Goal: Task Accomplishment & Management: Manage account settings

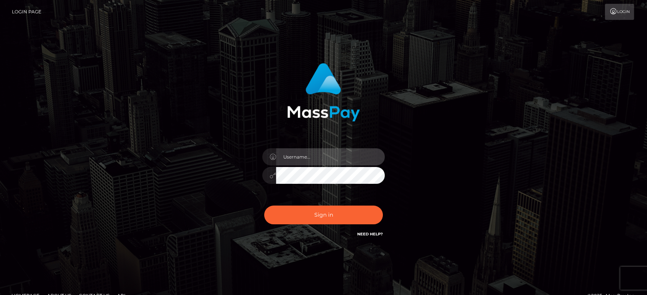
click at [376, 152] on input "text" at bounding box center [330, 156] width 109 height 17
click at [348, 160] on input "text" at bounding box center [330, 156] width 109 height 17
click at [307, 157] on input "text" at bounding box center [330, 156] width 109 height 17
type input "Ivan.B2"
click at [264, 206] on button "Sign in" at bounding box center [323, 215] width 119 height 19
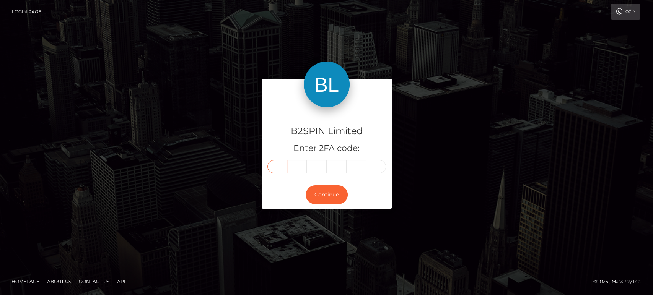
click at [276, 171] on input "text" at bounding box center [277, 166] width 20 height 13
type input "4"
type input "6"
type input "3"
type input "6"
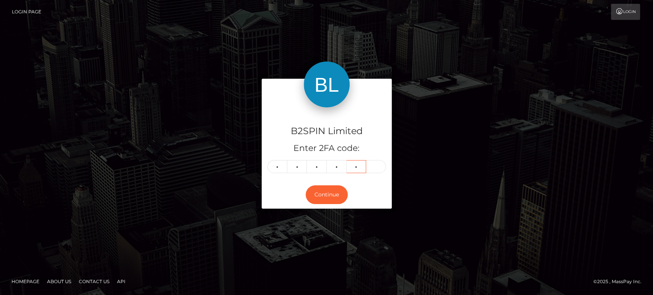
type input "1"
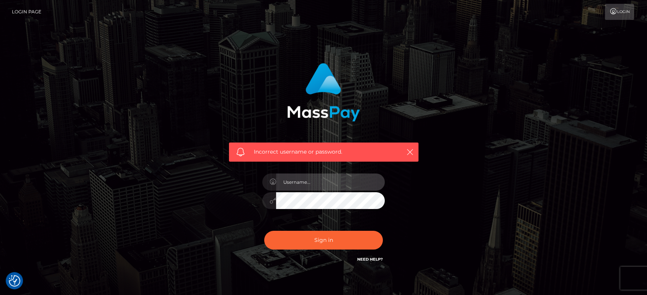
click at [305, 183] on input "text" at bounding box center [330, 182] width 109 height 17
type input "Ivan.B2"
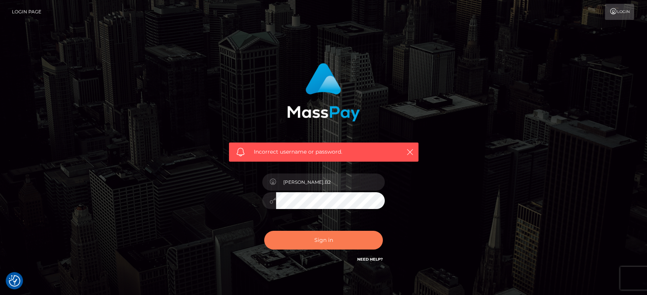
click at [305, 241] on button "Sign in" at bounding box center [323, 240] width 119 height 19
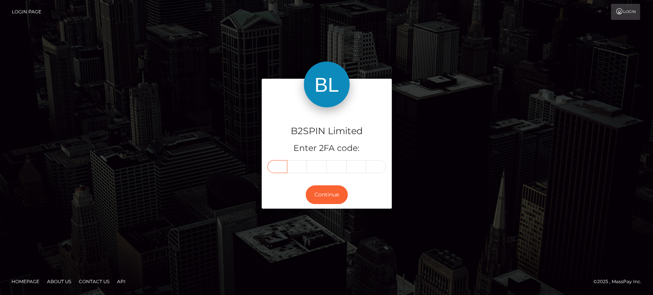
click at [276, 169] on input "text" at bounding box center [277, 166] width 20 height 13
type input "4"
type input "6"
type input "3"
type input "6"
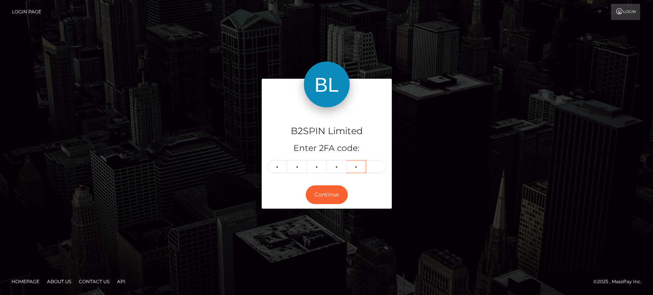
type input "1"
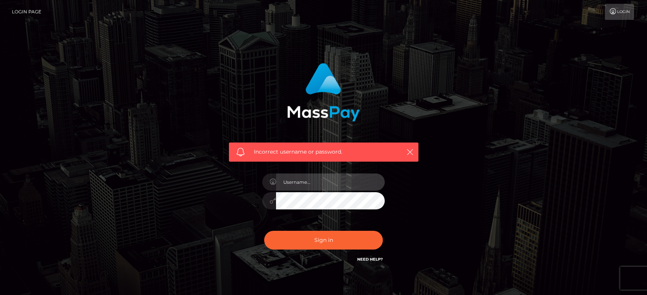
click at [297, 183] on input "text" at bounding box center [330, 182] width 109 height 17
click at [316, 183] on input "text" at bounding box center [330, 182] width 109 height 17
type input "Ivan.B2"
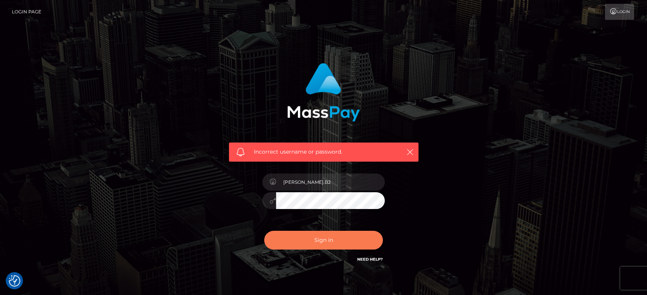
click at [332, 233] on button "Sign in" at bounding box center [323, 240] width 119 height 19
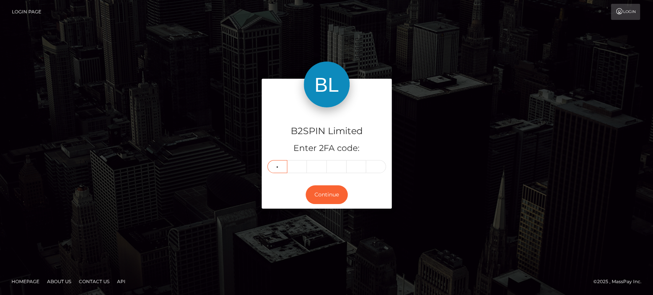
type input "8"
type input "9"
type input "3"
type input "8"
type input "9"
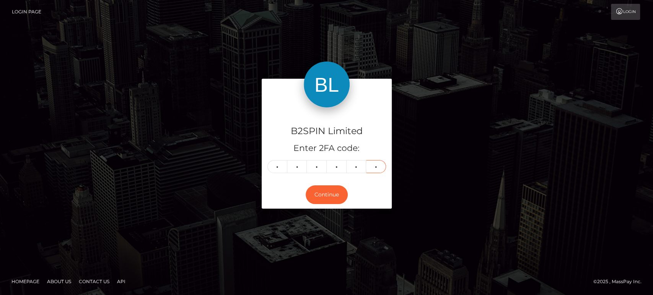
type input "1"
click at [324, 194] on button "Continue" at bounding box center [327, 195] width 42 height 19
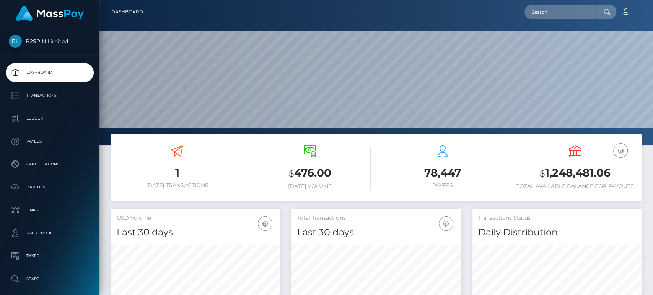
scroll to position [135, 169]
click at [571, 174] on h3 "$ 1,248,481.06" at bounding box center [575, 174] width 121 height 16
click at [593, 174] on h3 "$ 1,248,481.06" at bounding box center [575, 174] width 121 height 16
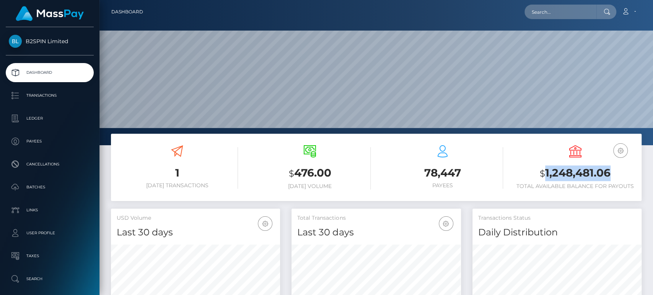
click at [593, 174] on h3 "$ 1,248,481.06" at bounding box center [575, 174] width 121 height 16
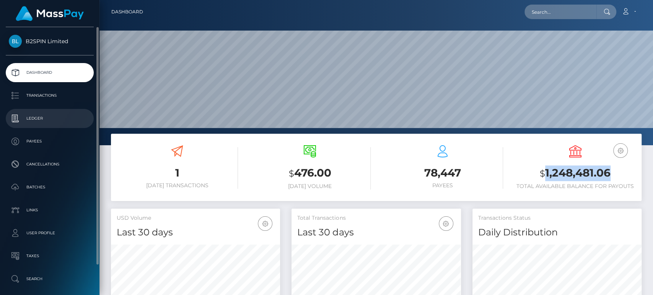
click at [37, 116] on p "Ledger" at bounding box center [50, 118] width 82 height 11
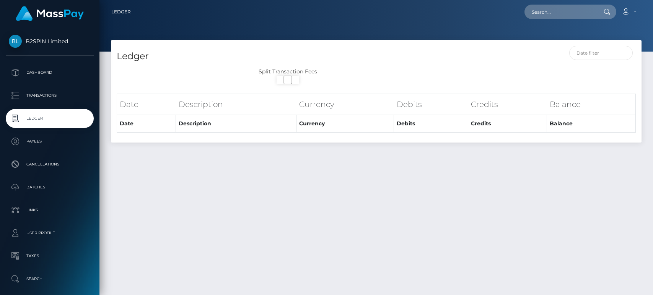
select select
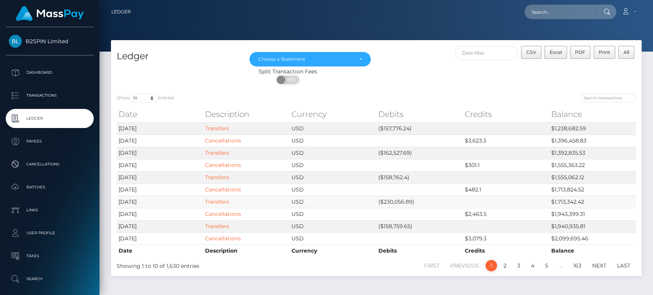
click at [389, 201] on td "($230,056.89)" at bounding box center [419, 202] width 86 height 12
click at [400, 131] on td "($157,776.24)" at bounding box center [419, 128] width 86 height 12
copy td "157,776.24"
click at [441, 103] on div at bounding box center [509, 99] width 254 height 11
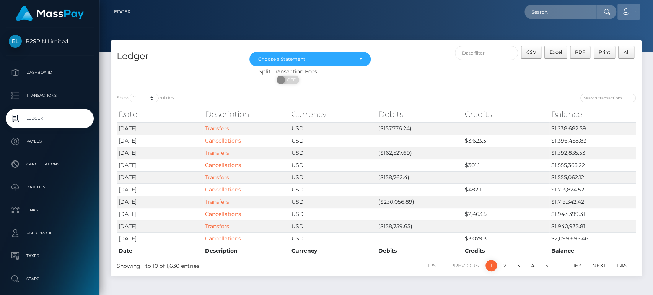
click at [636, 15] on link "Account" at bounding box center [629, 12] width 23 height 16
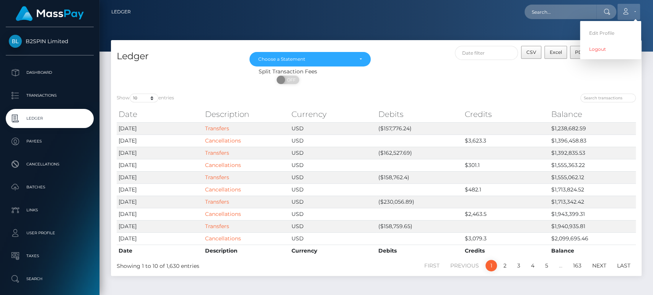
click at [636, 15] on link "Account" at bounding box center [629, 12] width 23 height 16
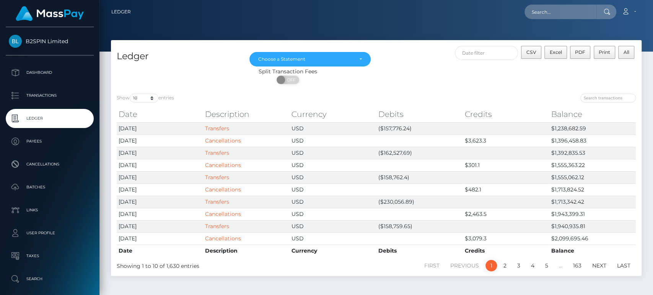
drag, startPoint x: 462, startPoint y: 67, endPoint x: 448, endPoint y: 60, distance: 15.1
click at [462, 67] on div "CSV Excel PDF Print All" at bounding box center [510, 57] width 266 height 22
